Goal: Information Seeking & Learning: Learn about a topic

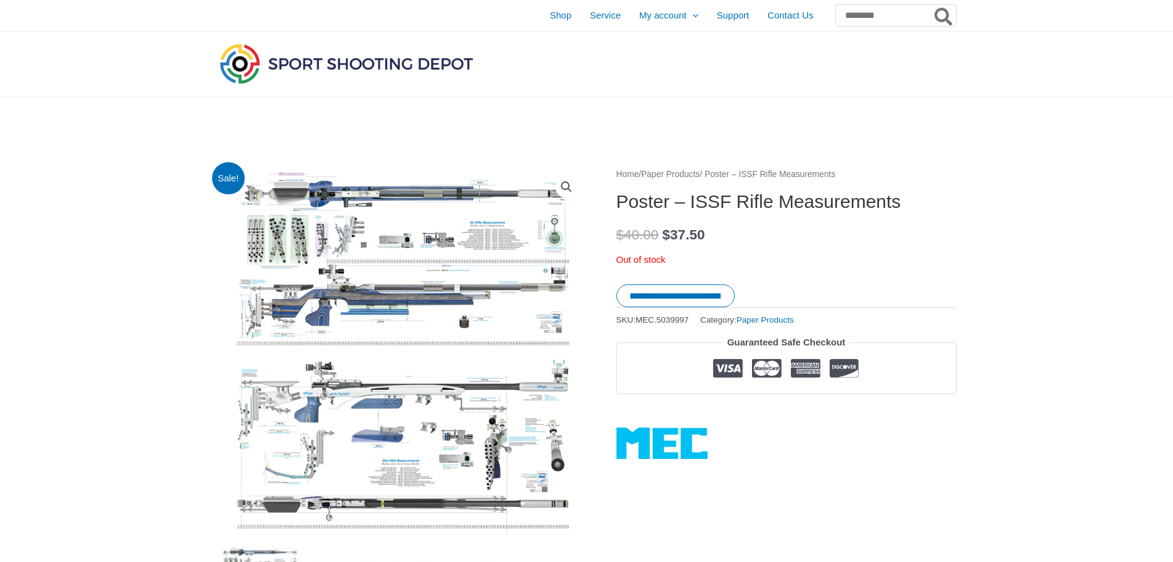
click at [432, 230] on img at bounding box center [402, 351] width 370 height 370
click at [399, 265] on img at bounding box center [404, 418] width 617 height 617
click at [398, 281] on img at bounding box center [404, 408] width 617 height 617
click at [501, 463] on img at bounding box center [338, 296] width 617 height 617
click at [501, 463] on img at bounding box center [336, 286] width 617 height 617
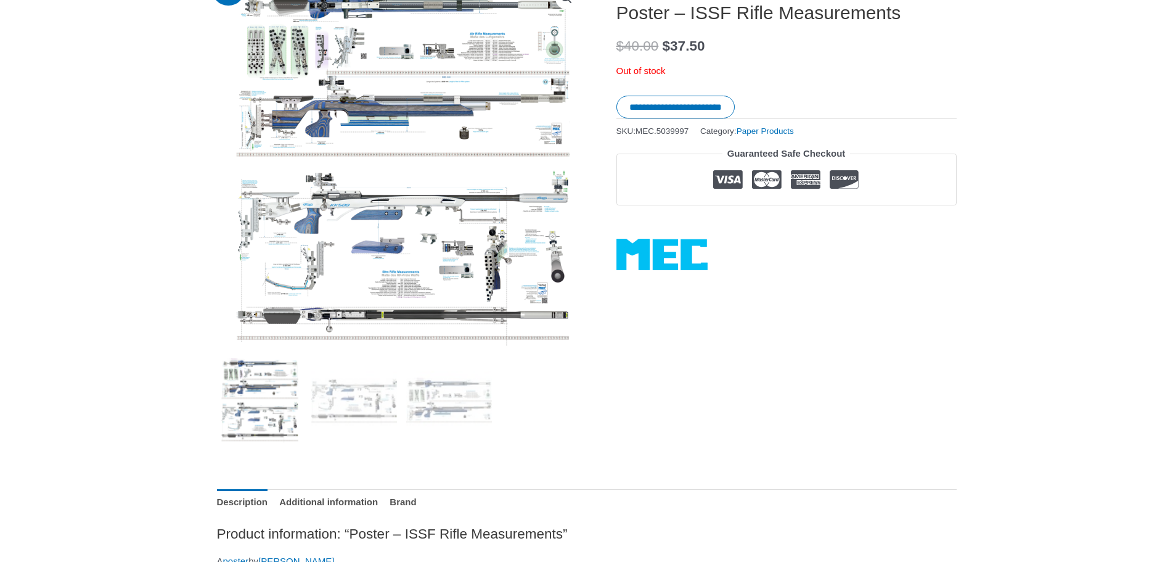
scroll to position [205, 0]
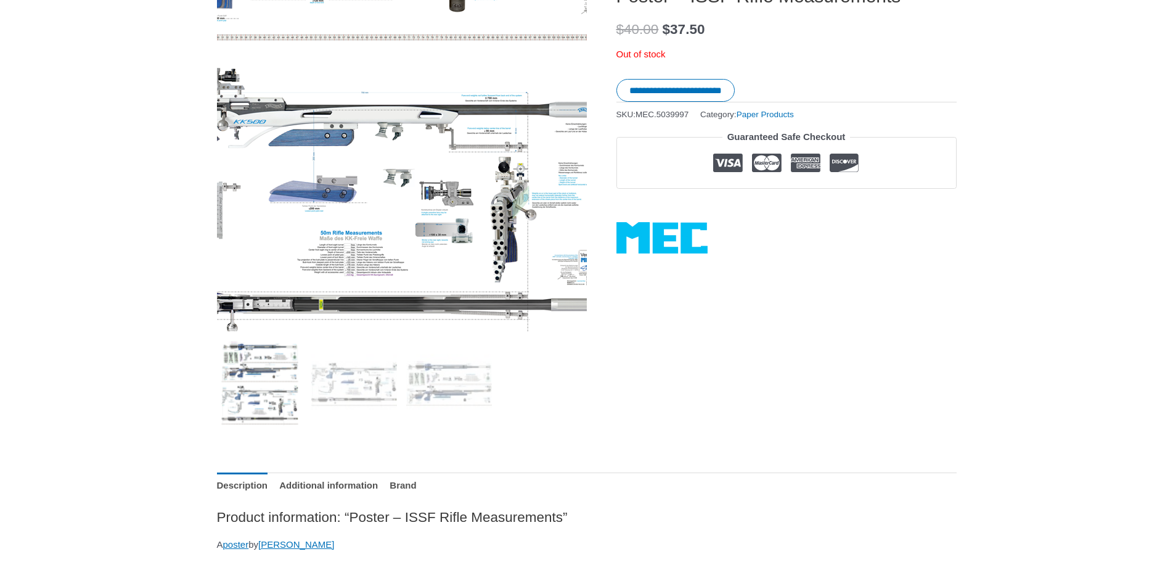
click at [475, 303] on img at bounding box center [353, 51] width 617 height 617
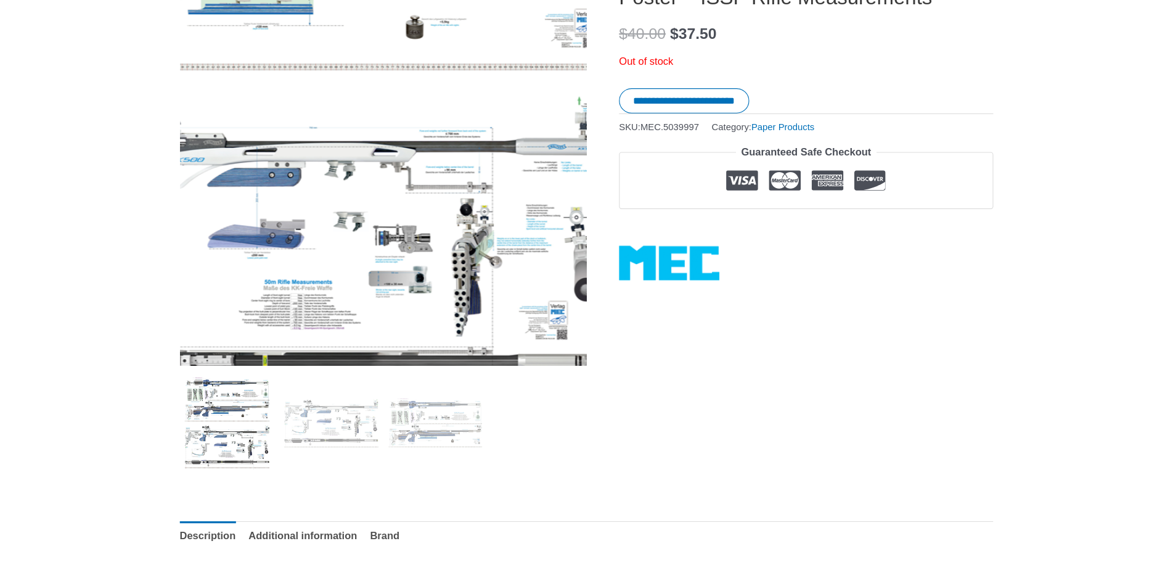
scroll to position [204, 0]
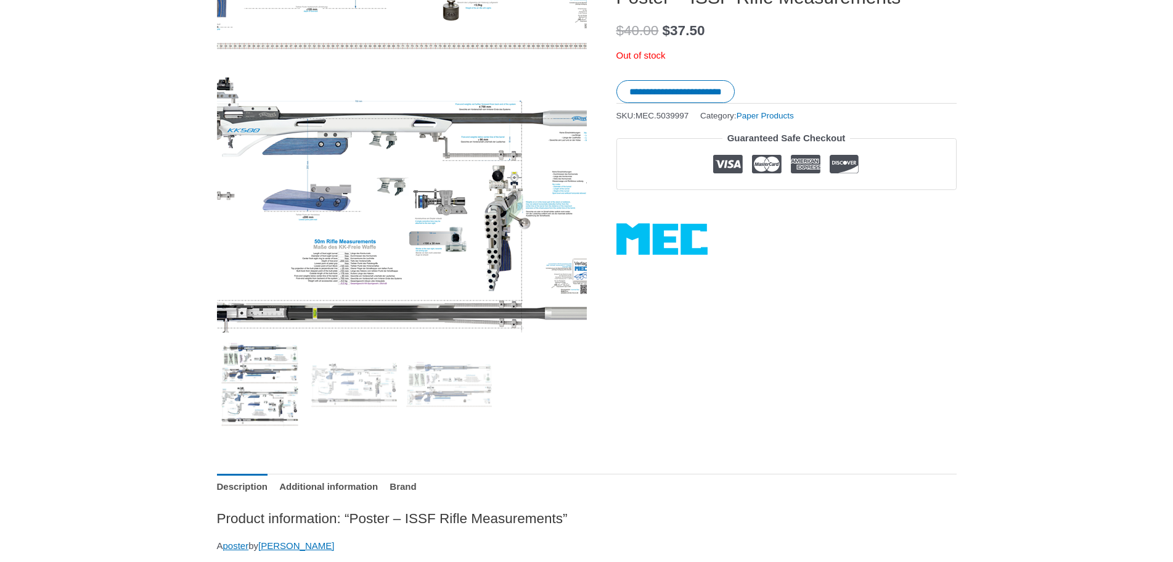
click at [484, 293] on img at bounding box center [347, 60] width 617 height 617
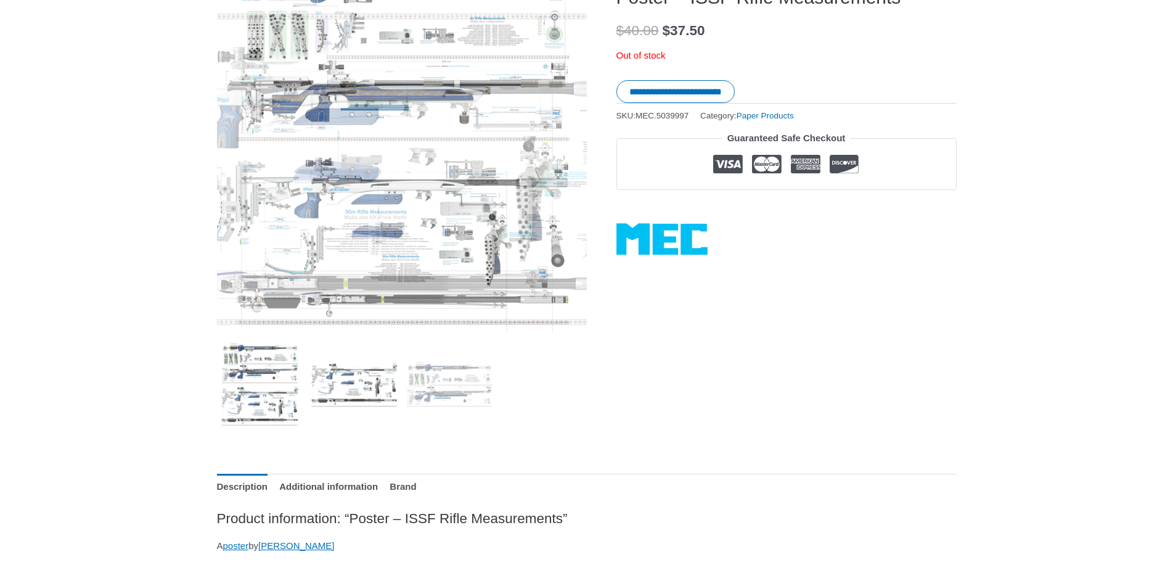
click at [367, 388] on img at bounding box center [354, 385] width 86 height 86
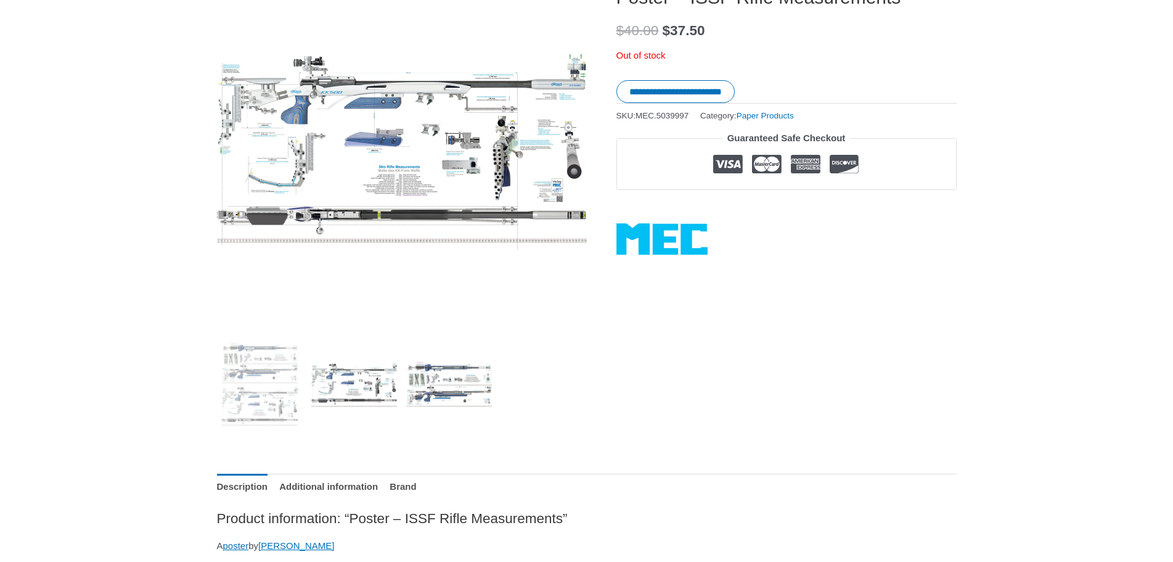
scroll to position [102, 0]
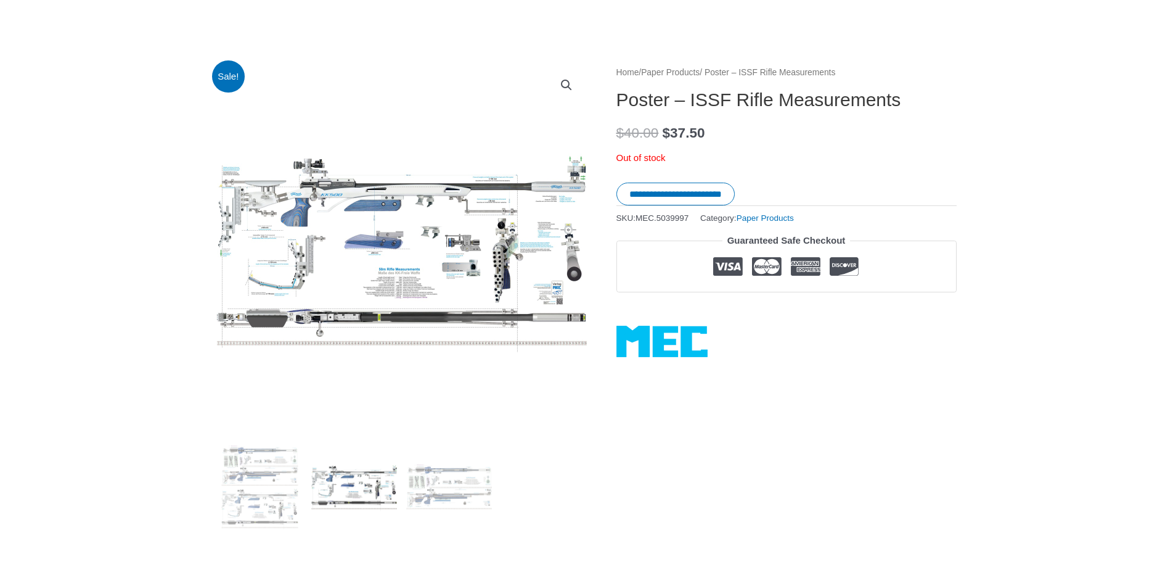
click at [367, 497] on img at bounding box center [354, 487] width 86 height 86
click at [430, 501] on img at bounding box center [449, 487] width 86 height 86
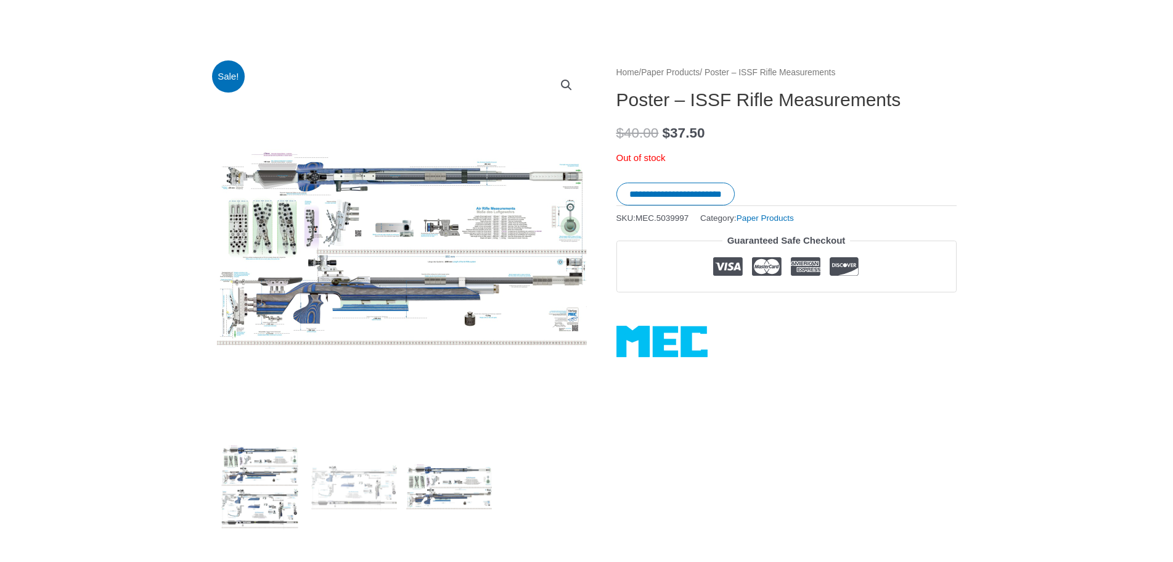
click at [273, 488] on img at bounding box center [260, 487] width 86 height 86
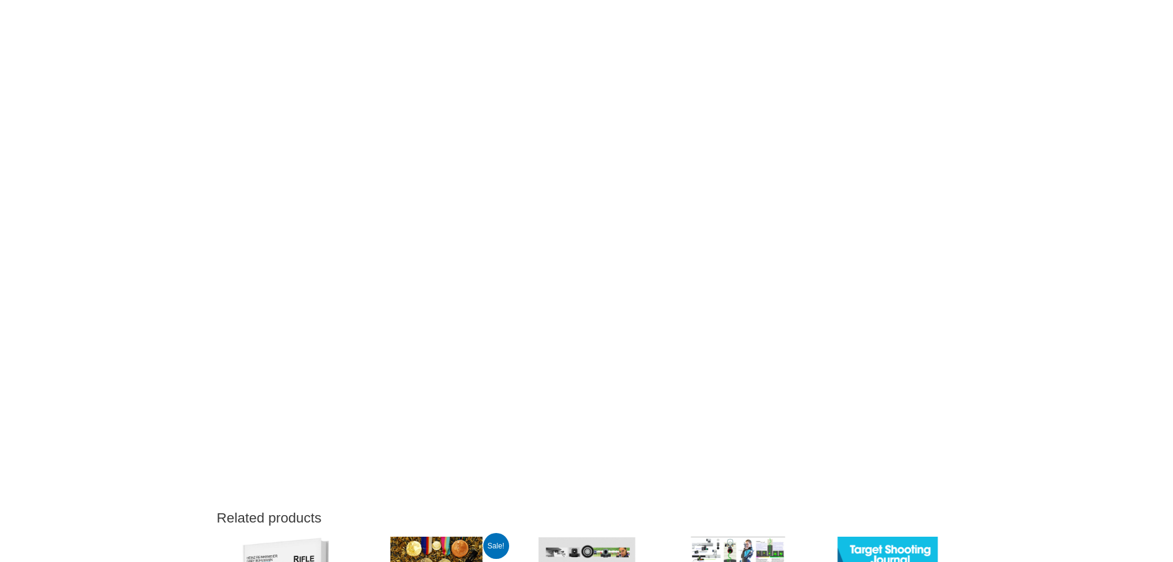
scroll to position [1335, 0]
